Goal: Task Accomplishment & Management: Manage account settings

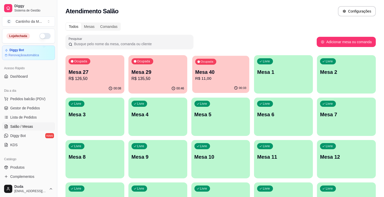
click at [227, 87] on div "00:33" at bounding box center [220, 88] width 57 height 10
click at [12, 119] on span "Lista de Pedidos" at bounding box center [23, 117] width 27 height 5
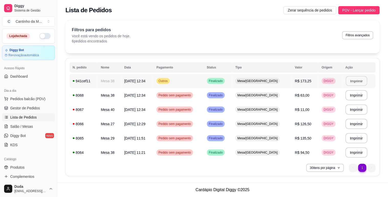
click at [357, 80] on button "Imprimir" at bounding box center [356, 81] width 21 height 10
click at [28, 111] on link "Gestor de Pedidos" at bounding box center [28, 108] width 53 height 8
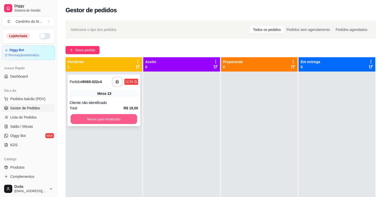
click at [84, 121] on button "Mover para finalizado" at bounding box center [104, 119] width 67 height 10
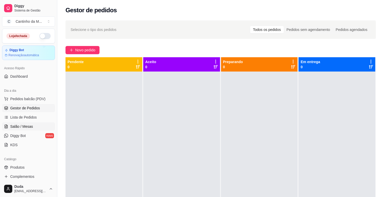
click at [23, 128] on span "Salão / Mesas" at bounding box center [21, 126] width 23 height 5
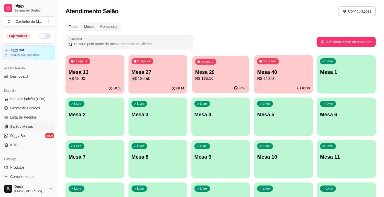
click at [202, 86] on div "00:52" at bounding box center [220, 88] width 57 height 10
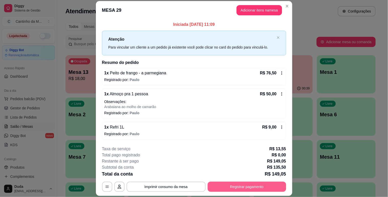
click at [239, 186] on button "Registrar pagamento" at bounding box center [247, 187] width 79 height 10
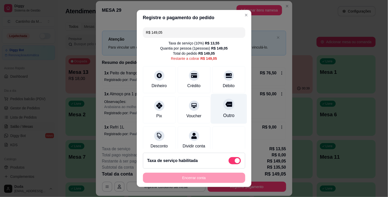
click at [214, 109] on div "Outro" at bounding box center [229, 109] width 36 height 30
type input "R$ 0,00"
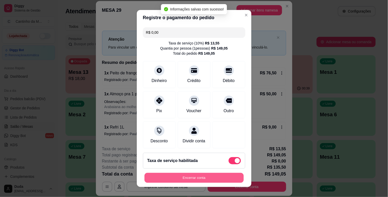
click at [208, 177] on button "Encerrar conta" at bounding box center [194, 178] width 99 height 10
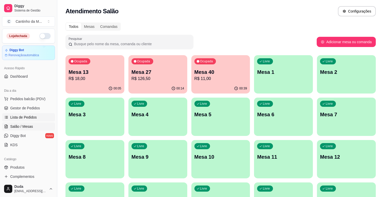
click at [17, 120] on span "Lista de Pedidos" at bounding box center [23, 117] width 27 height 5
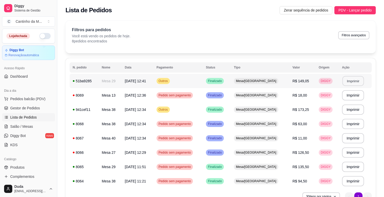
click at [359, 84] on button "Imprimir" at bounding box center [352, 81] width 21 height 10
click at [25, 106] on span "Gestor de Pedidos" at bounding box center [25, 108] width 30 height 5
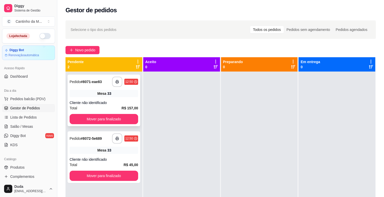
click at [103, 95] on span "Mesa" at bounding box center [102, 93] width 9 height 5
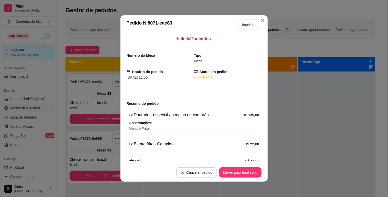
click at [253, 27] on button "Imprimir" at bounding box center [248, 25] width 21 height 10
click at [234, 173] on button "Mover para finalizado" at bounding box center [240, 173] width 41 height 10
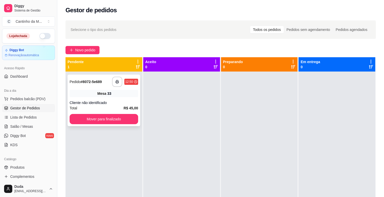
click at [96, 80] on strong "# 8072-5e689" at bounding box center [91, 82] width 21 height 4
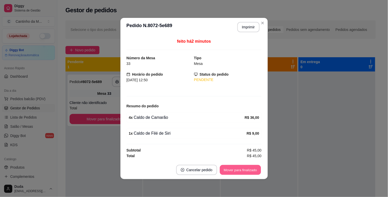
click at [246, 171] on button "Mover para finalizado" at bounding box center [240, 170] width 41 height 10
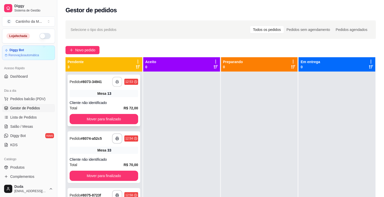
click at [116, 79] on button "button" at bounding box center [117, 82] width 10 height 10
click at [127, 118] on button "Mover para finalizado" at bounding box center [104, 119] width 69 height 10
click at [84, 82] on strong "# 8074-a52c5" at bounding box center [91, 82] width 21 height 4
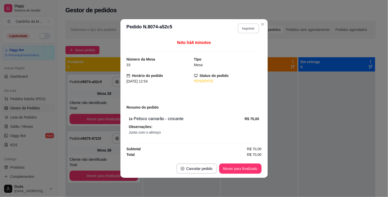
click at [250, 27] on button "Imprimir" at bounding box center [248, 29] width 21 height 10
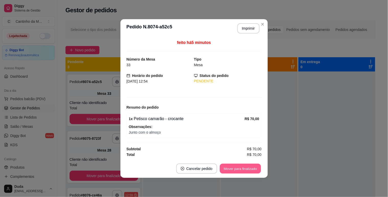
click at [227, 168] on button "Mover para finalizado" at bounding box center [240, 169] width 41 height 10
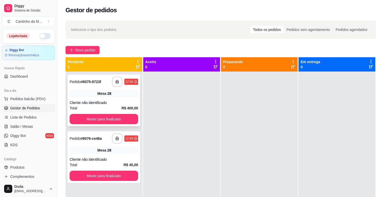
click at [83, 81] on strong "# 8075-8723f" at bounding box center [91, 82] width 20 height 4
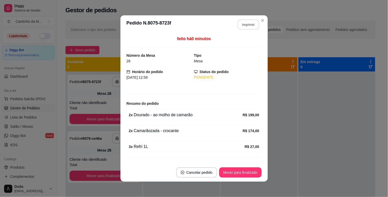
click at [249, 24] on button "Imprimir" at bounding box center [248, 25] width 21 height 10
click at [253, 175] on button "Mover para finalizado" at bounding box center [240, 173] width 42 height 10
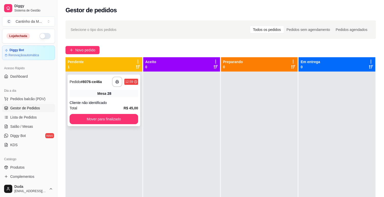
click at [98, 82] on strong "# 8076-ce46a" at bounding box center [91, 82] width 21 height 4
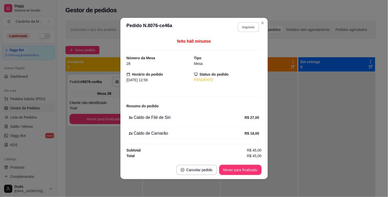
click at [251, 29] on button "Imprimir" at bounding box center [248, 27] width 21 height 10
click at [250, 169] on button "Mover para finalizado" at bounding box center [240, 170] width 42 height 10
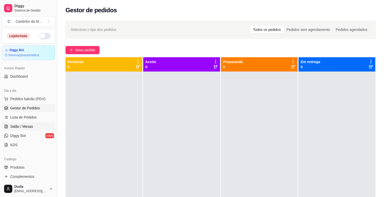
click at [16, 126] on span "Salão / Mesas" at bounding box center [21, 126] width 23 height 5
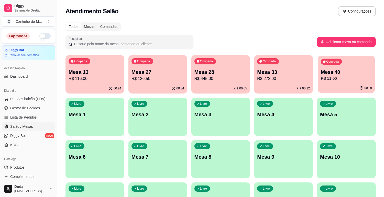
click at [345, 82] on div "Ocupada Mesa 40 R$ 11,00" at bounding box center [346, 70] width 57 height 28
click at [24, 108] on span "Gestor de Pedidos" at bounding box center [25, 108] width 30 height 5
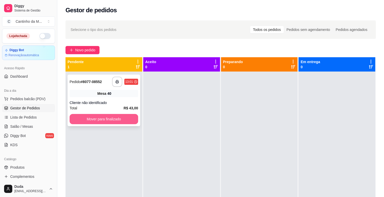
click at [95, 116] on button "Mover para finalizado" at bounding box center [104, 119] width 69 height 10
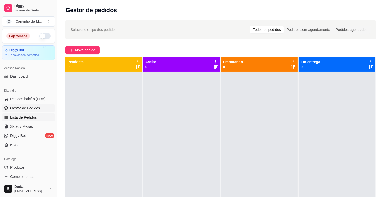
click at [27, 118] on span "Lista de Pedidos" at bounding box center [23, 117] width 27 height 5
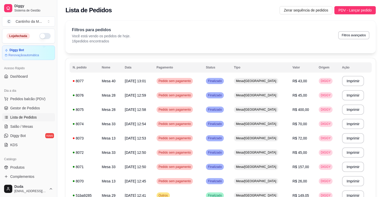
click at [34, 85] on div "Dia a dia Pedidos balcão (PDV) Gestor de Pedidos Lista de Pedidos Salão / Mesas…" at bounding box center [28, 118] width 57 height 67
click at [16, 109] on span "Gestor de Pedidos" at bounding box center [25, 108] width 30 height 5
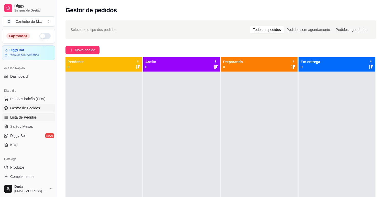
click at [16, 119] on span "Lista de Pedidos" at bounding box center [23, 117] width 27 height 5
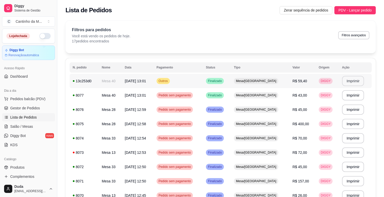
click at [353, 81] on button "Imprimir" at bounding box center [353, 81] width 22 height 10
click at [27, 108] on span "Gestor de Pedidos" at bounding box center [25, 108] width 30 height 5
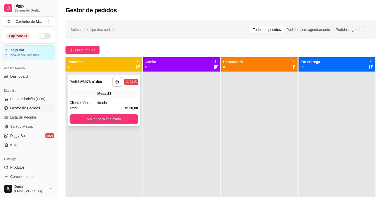
click at [99, 79] on div "Pedido # 8078-a1d6c" at bounding box center [86, 82] width 33 height 6
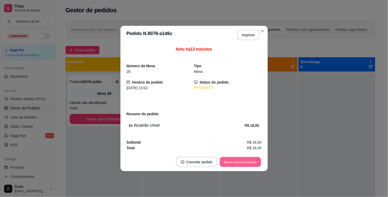
click at [240, 167] on button "Mover para finalizado" at bounding box center [240, 162] width 41 height 10
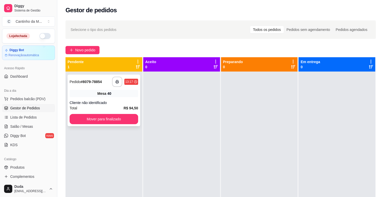
click at [96, 98] on div "**********" at bounding box center [104, 101] width 73 height 52
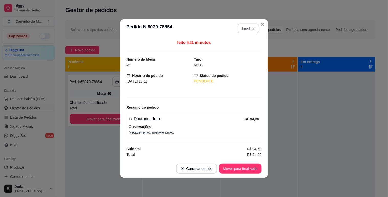
click at [250, 28] on button "Imprimir" at bounding box center [248, 29] width 21 height 10
click at [252, 169] on button "Mover para finalizado" at bounding box center [240, 169] width 41 height 10
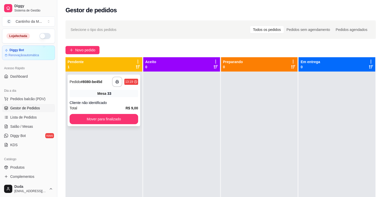
click at [92, 83] on strong "# 8080-be45d" at bounding box center [91, 82] width 21 height 4
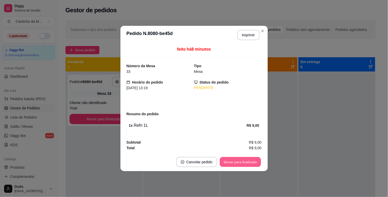
click at [229, 162] on button "Mover para finalizado" at bounding box center [240, 162] width 41 height 10
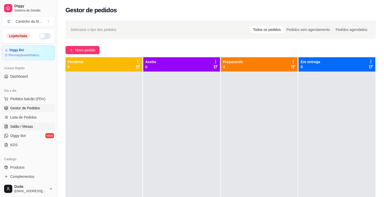
click at [26, 129] on span "Salão / Mesas" at bounding box center [21, 126] width 23 height 5
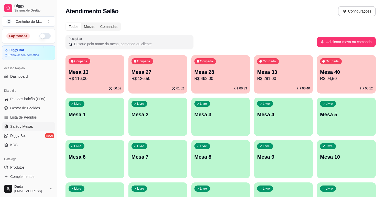
click at [164, 85] on div "01:02" at bounding box center [157, 89] width 59 height 10
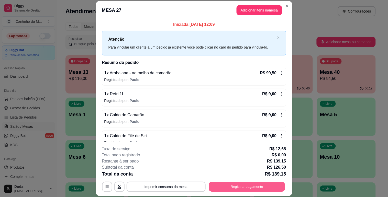
click at [235, 186] on button "Registrar pagamento" at bounding box center [247, 187] width 76 height 10
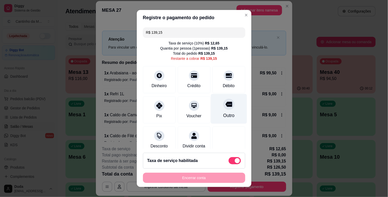
click at [223, 116] on div "Outro" at bounding box center [228, 115] width 11 height 7
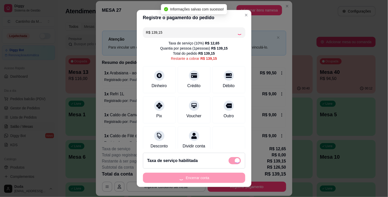
type input "R$ 0,00"
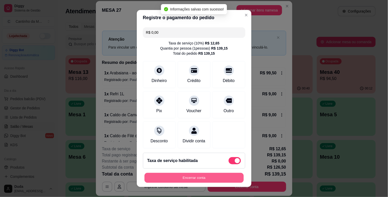
click at [205, 179] on button "Encerrar conta" at bounding box center [194, 178] width 99 height 10
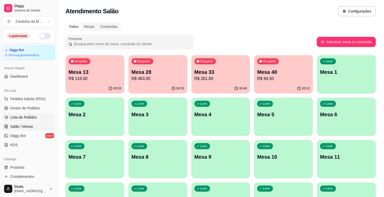
click at [32, 115] on span "Lista de Pedidos" at bounding box center [23, 117] width 27 height 5
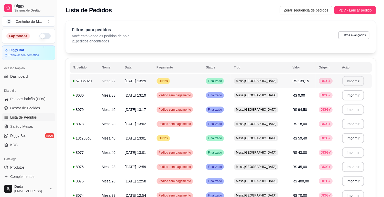
click at [352, 82] on button "Imprimir" at bounding box center [352, 81] width 21 height 10
click at [28, 109] on span "Gestor de Pedidos" at bounding box center [25, 108] width 30 height 5
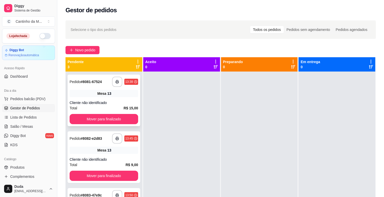
click at [90, 82] on strong "# 8081-67524" at bounding box center [91, 82] width 21 height 4
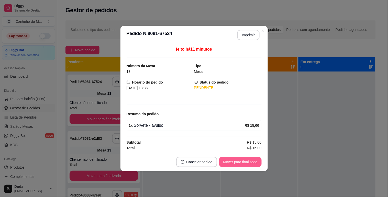
click at [229, 161] on button "Mover para finalizado" at bounding box center [240, 162] width 42 height 10
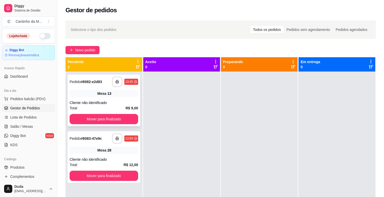
click at [93, 92] on div "Mesa 13" at bounding box center [104, 93] width 69 height 7
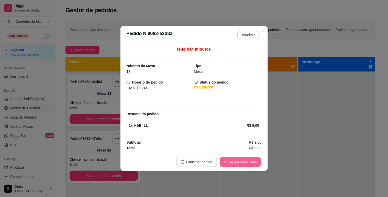
click at [223, 162] on button "Mover para finalizado" at bounding box center [240, 162] width 41 height 10
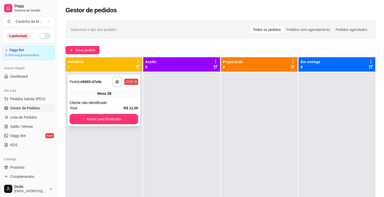
click at [100, 81] on strong "# 8083-47e9c" at bounding box center [91, 82] width 21 height 4
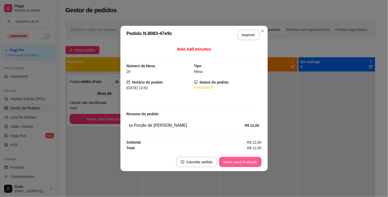
click at [249, 160] on button "Mover para finalizado" at bounding box center [240, 162] width 42 height 10
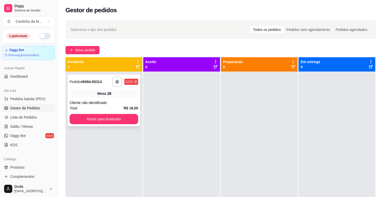
click at [85, 82] on strong "# 8084-05314" at bounding box center [91, 82] width 21 height 4
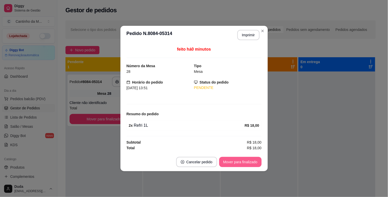
click at [247, 161] on button "Mover para finalizado" at bounding box center [240, 162] width 42 height 10
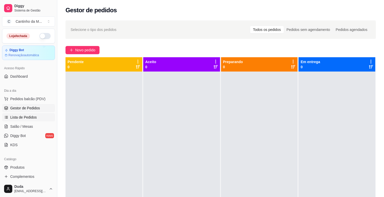
click at [35, 120] on span "Lista de Pedidos" at bounding box center [23, 117] width 27 height 5
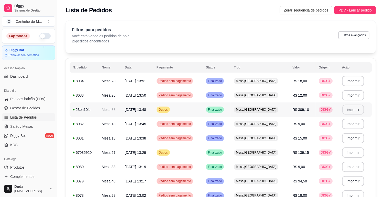
click at [352, 113] on button "Imprimir" at bounding box center [352, 110] width 21 height 10
click at [32, 105] on link "Gestor de Pedidos" at bounding box center [28, 108] width 53 height 8
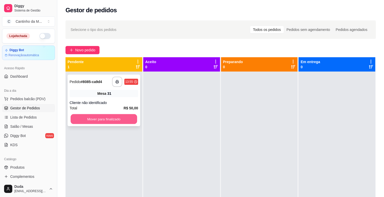
click at [106, 121] on button "Mover para finalizado" at bounding box center [104, 119] width 67 height 10
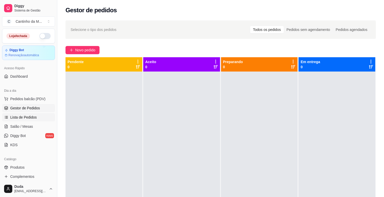
click at [28, 119] on span "Lista de Pedidos" at bounding box center [23, 117] width 27 height 5
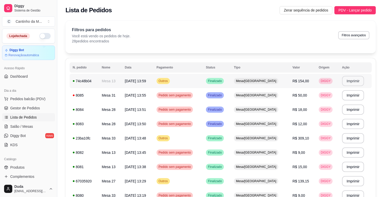
click at [351, 80] on button "Imprimir" at bounding box center [353, 81] width 22 height 10
click at [20, 106] on span "Gestor de Pedidos" at bounding box center [25, 108] width 30 height 5
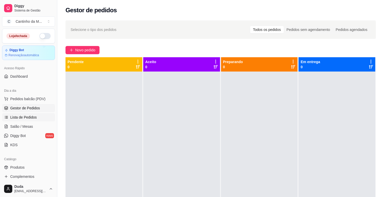
click at [17, 119] on span "Lista de Pedidos" at bounding box center [23, 117] width 27 height 5
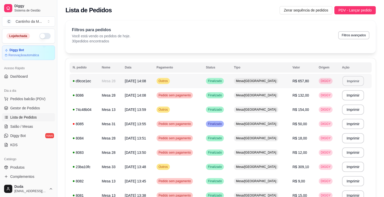
click at [350, 83] on button "Imprimir" at bounding box center [352, 81] width 21 height 10
click at [19, 107] on span "Gestor de Pedidos" at bounding box center [25, 108] width 30 height 5
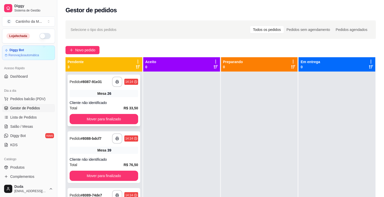
click at [87, 80] on strong "# 8087-91e31" at bounding box center [91, 82] width 21 height 4
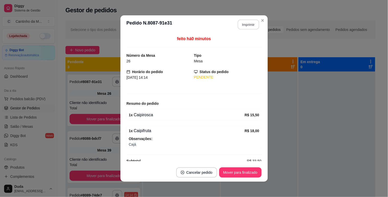
click at [249, 26] on button "Imprimir" at bounding box center [248, 25] width 21 height 10
click at [244, 173] on button "Mover para finalizado" at bounding box center [240, 173] width 41 height 10
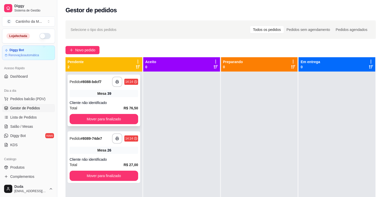
click at [79, 83] on span "Pedido" at bounding box center [75, 82] width 11 height 4
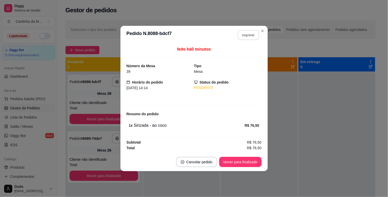
click at [246, 32] on button "Imprimir" at bounding box center [248, 35] width 21 height 10
click at [234, 164] on button "Mover para finalizado" at bounding box center [240, 162] width 41 height 10
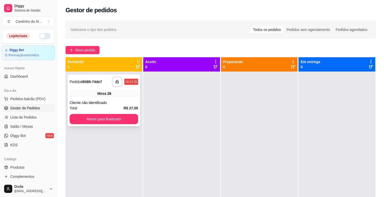
click at [100, 85] on div "**********" at bounding box center [104, 82] width 69 height 10
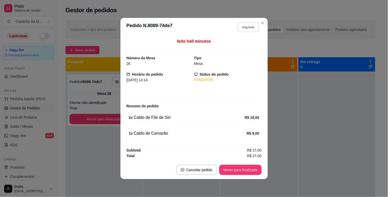
click at [246, 27] on button "Imprimir" at bounding box center [248, 27] width 21 height 10
click at [253, 173] on button "Mover para finalizado" at bounding box center [240, 170] width 42 height 10
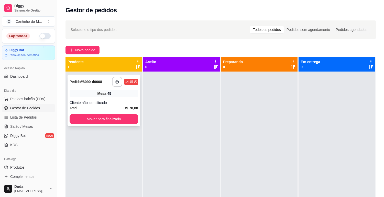
click at [90, 80] on strong "# 8090-d0008" at bounding box center [91, 82] width 21 height 4
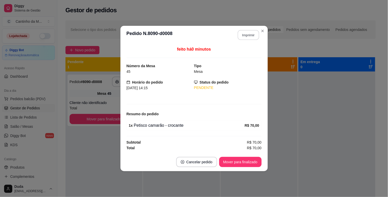
click at [248, 37] on button "Imprimir" at bounding box center [248, 35] width 21 height 10
click at [237, 159] on button "Mover para finalizado" at bounding box center [240, 162] width 41 height 10
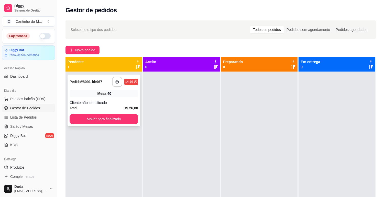
click at [95, 87] on div "**********" at bounding box center [104, 101] width 73 height 52
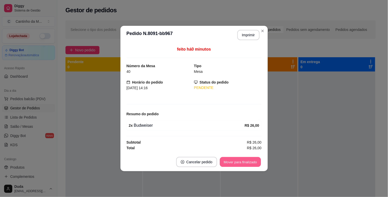
click at [240, 160] on button "Mover para finalizado" at bounding box center [240, 162] width 41 height 10
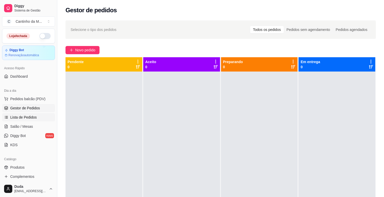
click at [26, 118] on span "Lista de Pedidos" at bounding box center [23, 117] width 27 height 5
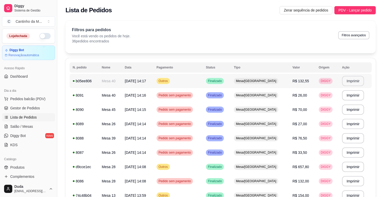
click at [356, 82] on button "Imprimir" at bounding box center [353, 81] width 22 height 10
click at [19, 106] on span "Gestor de Pedidos" at bounding box center [25, 108] width 30 height 5
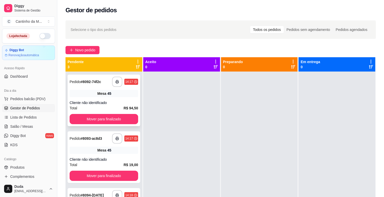
click at [86, 81] on strong "# 8092-74f2c" at bounding box center [91, 82] width 20 height 4
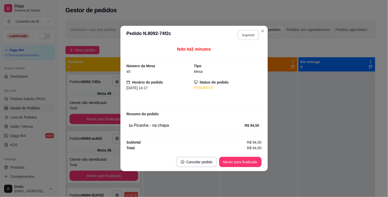
click at [247, 36] on button "Imprimir" at bounding box center [248, 35] width 21 height 10
click at [253, 163] on button "Mover para finalizado" at bounding box center [240, 162] width 42 height 10
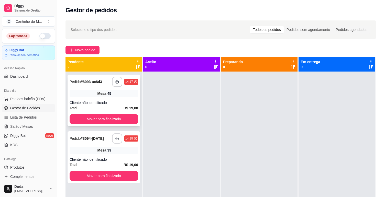
click at [98, 85] on div "**********" at bounding box center [104, 82] width 69 height 10
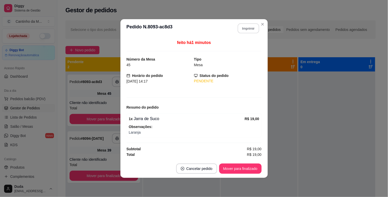
click at [242, 27] on button "Imprimir" at bounding box center [248, 29] width 21 height 10
click at [236, 166] on button "Mover para finalizado" at bounding box center [240, 169] width 41 height 10
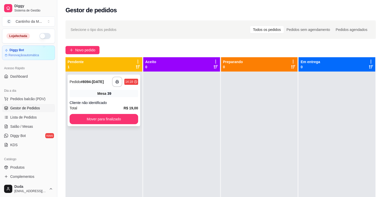
click at [96, 83] on strong "# 8094-[DATE]" at bounding box center [92, 82] width 23 height 4
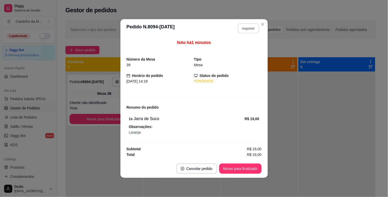
click at [247, 29] on button "Imprimir" at bounding box center [248, 29] width 21 height 10
click at [234, 168] on button "Mover para finalizado" at bounding box center [240, 169] width 42 height 10
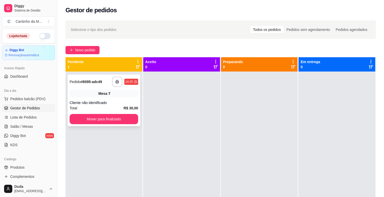
click at [118, 96] on div "Mesa 7" at bounding box center [104, 93] width 69 height 7
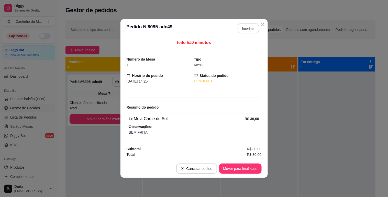
click at [253, 28] on button "Imprimir" at bounding box center [248, 29] width 21 height 10
click at [244, 165] on button "Mover para finalizado" at bounding box center [240, 169] width 41 height 10
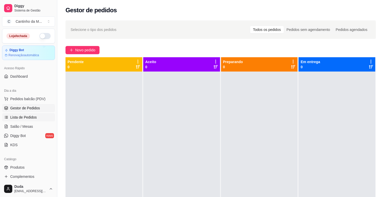
click at [27, 116] on span "Lista de Pedidos" at bounding box center [23, 117] width 27 height 5
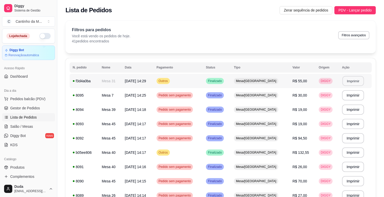
click at [350, 83] on button "Imprimir" at bounding box center [352, 81] width 21 height 10
click at [19, 109] on span "Gestor de Pedidos" at bounding box center [25, 108] width 30 height 5
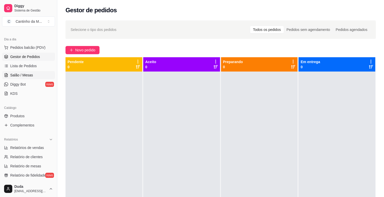
scroll to position [57, 0]
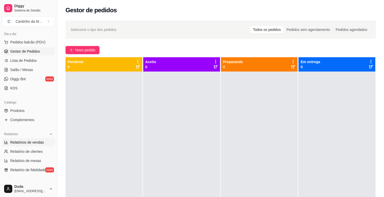
click at [21, 144] on span "Relatórios de vendas" at bounding box center [27, 142] width 34 height 5
select select "ALL"
select select "0"
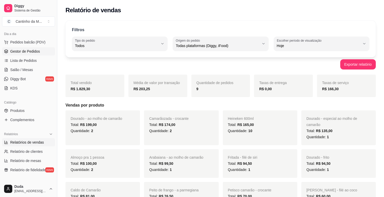
click at [29, 54] on link "Gestor de Pedidos" at bounding box center [28, 51] width 53 height 8
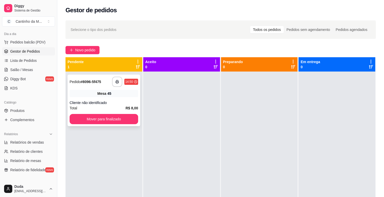
click at [88, 85] on div "**********" at bounding box center [104, 82] width 69 height 10
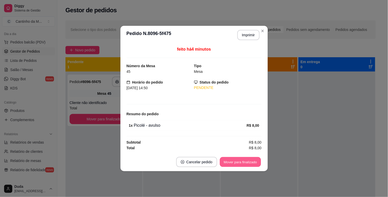
click at [257, 164] on button "Mover para finalizado" at bounding box center [240, 162] width 41 height 10
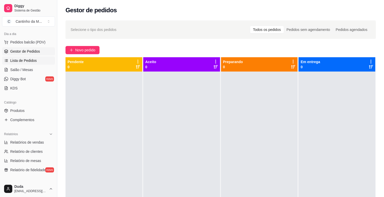
click at [23, 64] on link "Lista de Pedidos" at bounding box center [28, 61] width 53 height 8
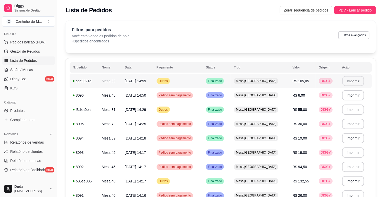
click at [348, 79] on button "Imprimir" at bounding box center [352, 81] width 21 height 10
click at [32, 54] on span "Gestor de Pedidos" at bounding box center [25, 51] width 30 height 5
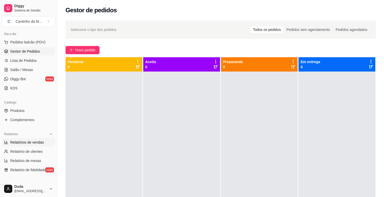
click at [29, 144] on span "Relatórios de vendas" at bounding box center [27, 142] width 34 height 5
select select "ALL"
select select "0"
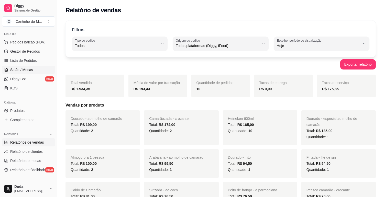
click at [22, 70] on span "Salão / Mesas" at bounding box center [21, 69] width 23 height 5
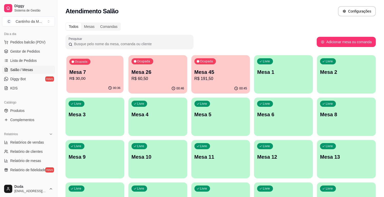
click at [96, 82] on div "Ocupada Mesa 7 R$ 30,00" at bounding box center [94, 70] width 57 height 28
click at [26, 62] on span "Lista de Pedidos" at bounding box center [23, 60] width 27 height 5
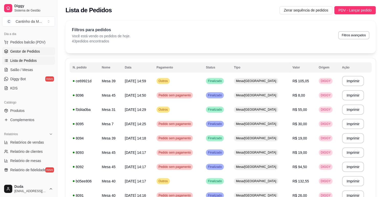
click at [27, 55] on link "Gestor de Pedidos" at bounding box center [28, 51] width 53 height 8
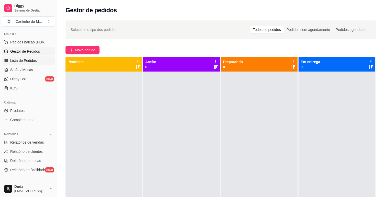
click at [19, 62] on span "Lista de Pedidos" at bounding box center [23, 60] width 27 height 5
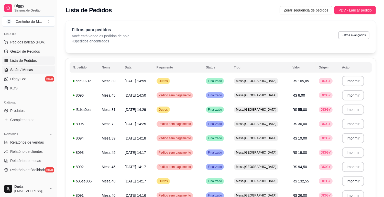
click at [31, 70] on span "Salão / Mesas" at bounding box center [21, 69] width 23 height 5
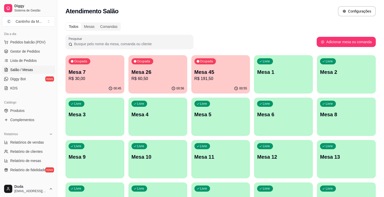
click at [213, 85] on div "00:55" at bounding box center [220, 89] width 59 height 10
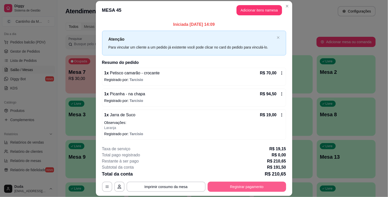
click at [231, 187] on button "Registrar pagamento" at bounding box center [247, 187] width 79 height 10
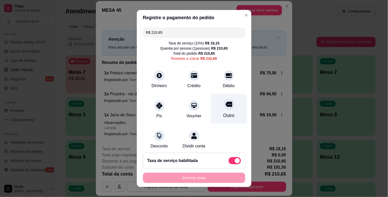
click at [227, 110] on div "Outro" at bounding box center [229, 109] width 36 height 30
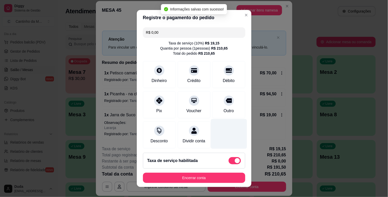
type input "R$ 0,00"
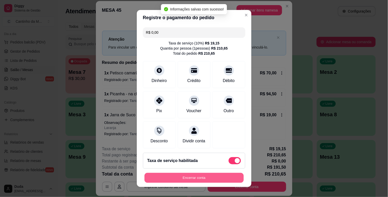
click at [213, 175] on button "Encerrar conta" at bounding box center [194, 178] width 99 height 10
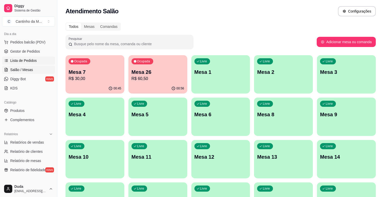
click at [32, 62] on span "Lista de Pedidos" at bounding box center [23, 60] width 27 height 5
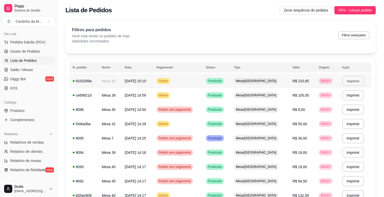
click at [353, 83] on button "Imprimir" at bounding box center [352, 81] width 21 height 10
click at [28, 51] on span "Gestor de Pedidos" at bounding box center [25, 51] width 30 height 5
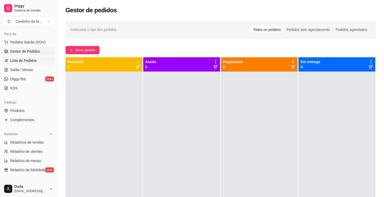
click at [27, 61] on span "Lista de Pedidos" at bounding box center [23, 60] width 27 height 5
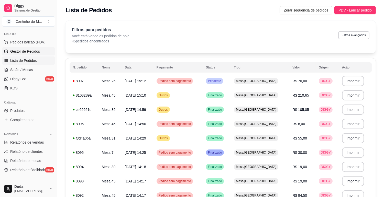
click at [25, 51] on span "Gestor de Pedidos" at bounding box center [25, 51] width 30 height 5
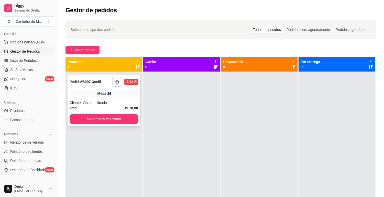
click at [83, 84] on strong "# 8097-3ee5f" at bounding box center [91, 82] width 20 height 4
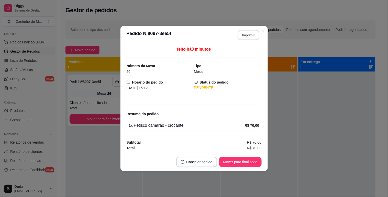
click at [249, 35] on button "Imprimir" at bounding box center [248, 35] width 21 height 10
click at [248, 160] on button "Mover para finalizado" at bounding box center [240, 162] width 41 height 10
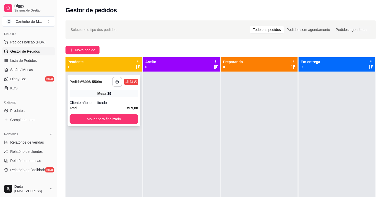
click at [68, 84] on div "**********" at bounding box center [104, 101] width 73 height 52
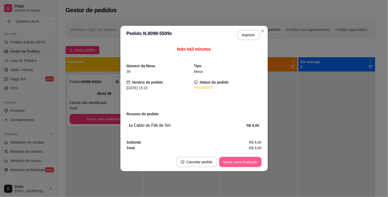
click at [232, 165] on button "Mover para finalizado" at bounding box center [240, 162] width 42 height 10
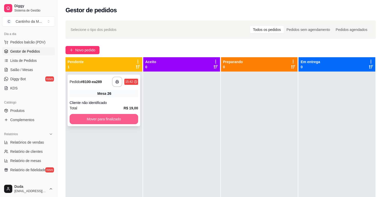
click at [127, 117] on button "Mover para finalizado" at bounding box center [104, 119] width 69 height 10
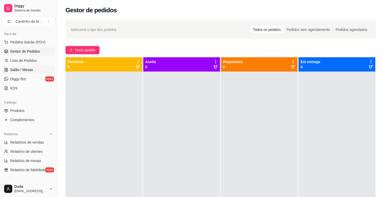
click at [23, 69] on span "Salão / Mesas" at bounding box center [21, 69] width 23 height 5
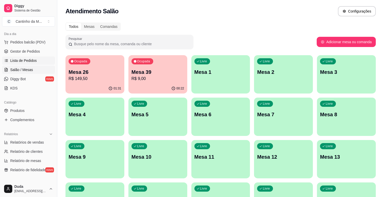
click at [28, 61] on span "Lista de Pedidos" at bounding box center [23, 60] width 27 height 5
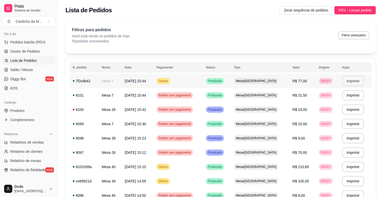
click at [349, 84] on button "Imprimir" at bounding box center [353, 81] width 22 height 10
click at [30, 51] on span "Gestor de Pedidos" at bounding box center [25, 51] width 30 height 5
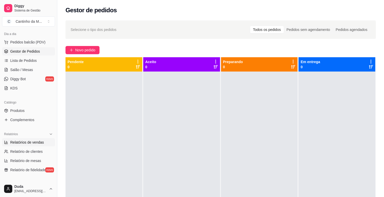
click at [25, 145] on span "Relatórios de vendas" at bounding box center [27, 142] width 34 height 5
select select "ALL"
select select "0"
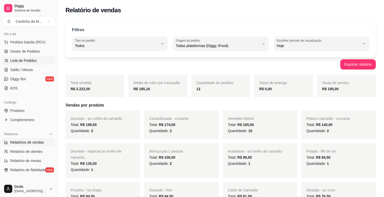
click at [33, 63] on span "Lista de Pedidos" at bounding box center [23, 60] width 27 height 5
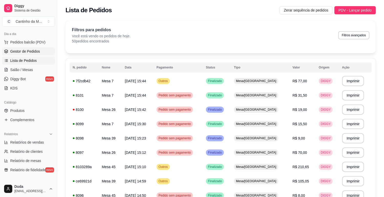
click at [33, 55] on link "Gestor de Pedidos" at bounding box center [28, 51] width 53 height 8
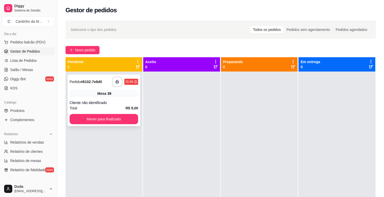
click at [93, 82] on strong "# 8102-7e8d0" at bounding box center [91, 82] width 21 height 4
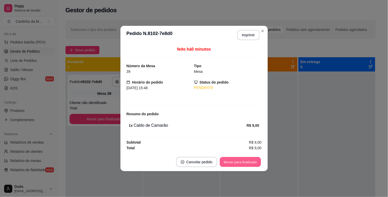
click at [242, 163] on button "Mover para finalizado" at bounding box center [240, 162] width 41 height 10
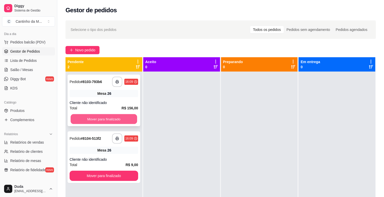
click at [124, 121] on button "Mover para finalizado" at bounding box center [104, 119] width 67 height 10
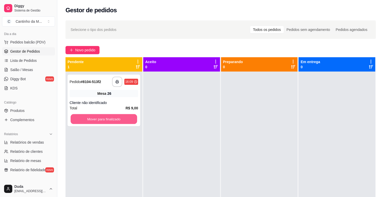
click at [124, 121] on button "Mover para finalizado" at bounding box center [104, 119] width 67 height 10
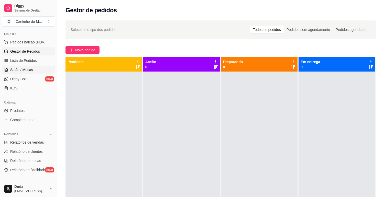
click at [24, 69] on span "Salão / Mesas" at bounding box center [21, 69] width 23 height 5
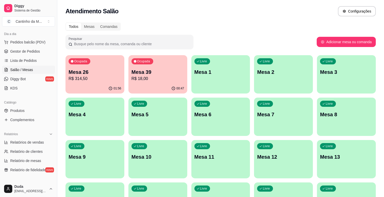
click at [98, 77] on p "R$ 314,50" at bounding box center [95, 79] width 53 height 6
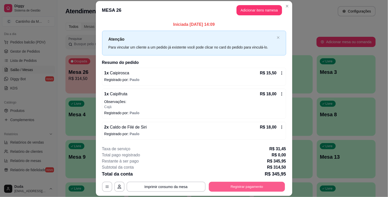
click at [244, 186] on button "Registrar pagamento" at bounding box center [247, 187] width 76 height 10
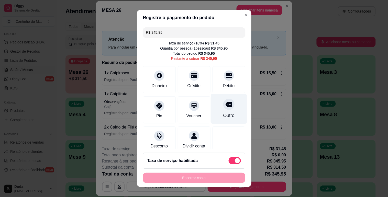
click at [223, 116] on div "Outro" at bounding box center [228, 115] width 11 height 7
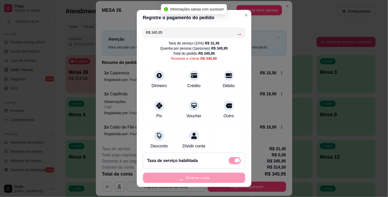
type input "R$ 0,00"
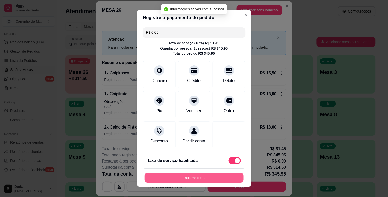
click at [210, 180] on button "Encerrar conta" at bounding box center [194, 178] width 99 height 10
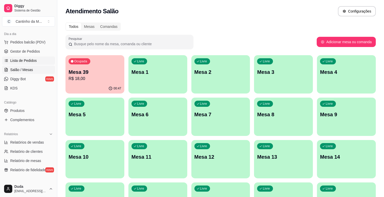
click at [26, 62] on span "Lista de Pedidos" at bounding box center [23, 60] width 27 height 5
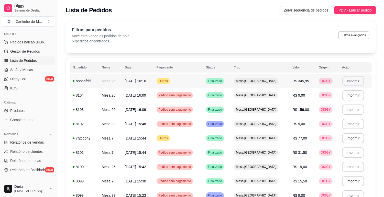
click at [347, 79] on button "Imprimir" at bounding box center [352, 81] width 21 height 10
click at [35, 146] on link "Relatórios de vendas" at bounding box center [28, 142] width 53 height 8
select select "ALL"
select select "0"
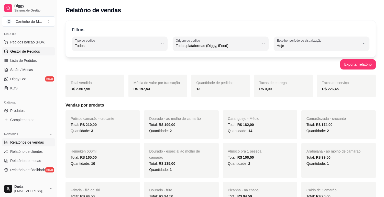
click at [33, 53] on span "Gestor de Pedidos" at bounding box center [25, 51] width 30 height 5
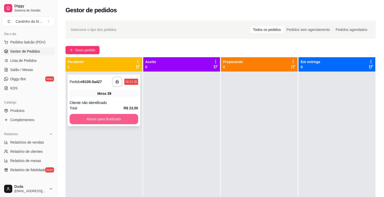
click at [90, 118] on button "Mover para finalizado" at bounding box center [104, 119] width 69 height 10
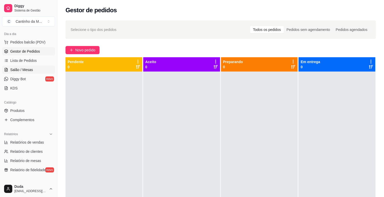
click at [27, 70] on span "Salão / Mesas" at bounding box center [21, 69] width 23 height 5
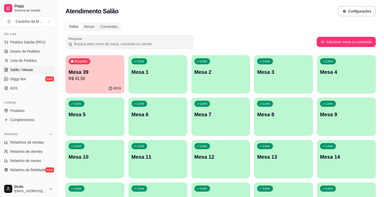
click at [88, 82] on div "Ocupada Mesa 39 R$ 41,50" at bounding box center [95, 69] width 59 height 28
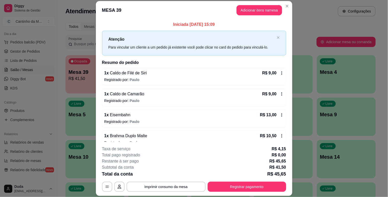
scroll to position [9, 0]
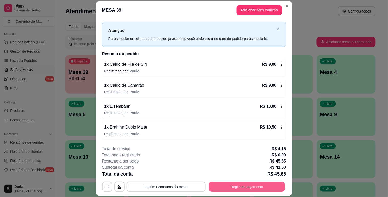
click at [236, 186] on button "Registrar pagamento" at bounding box center [247, 187] width 76 height 10
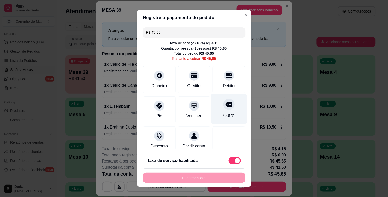
click at [222, 111] on div "Outro" at bounding box center [229, 109] width 36 height 30
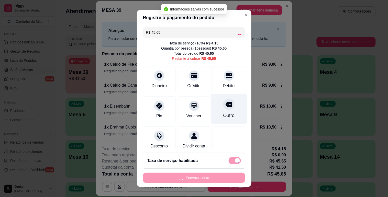
type input "R$ 0,00"
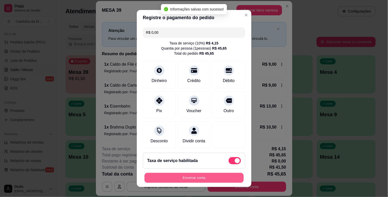
click at [218, 174] on button "Encerrar conta" at bounding box center [194, 178] width 99 height 10
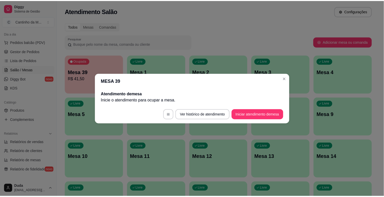
scroll to position [0, 0]
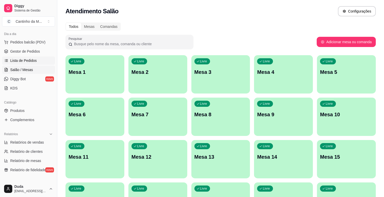
click at [26, 59] on span "Lista de Pedidos" at bounding box center [23, 60] width 27 height 5
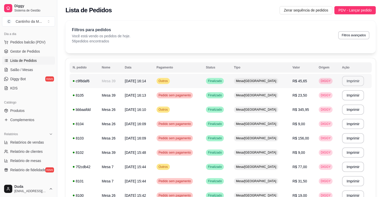
click at [349, 83] on button "Imprimir" at bounding box center [353, 81] width 22 height 10
click at [25, 140] on span "Relatórios de vendas" at bounding box center [27, 142] width 34 height 5
select select "ALL"
select select "0"
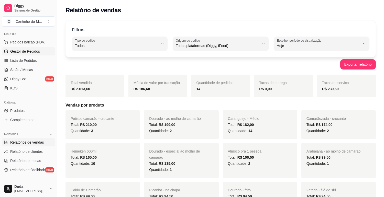
click at [28, 50] on span "Gestor de Pedidos" at bounding box center [25, 51] width 30 height 5
